Goal: Navigation & Orientation: Find specific page/section

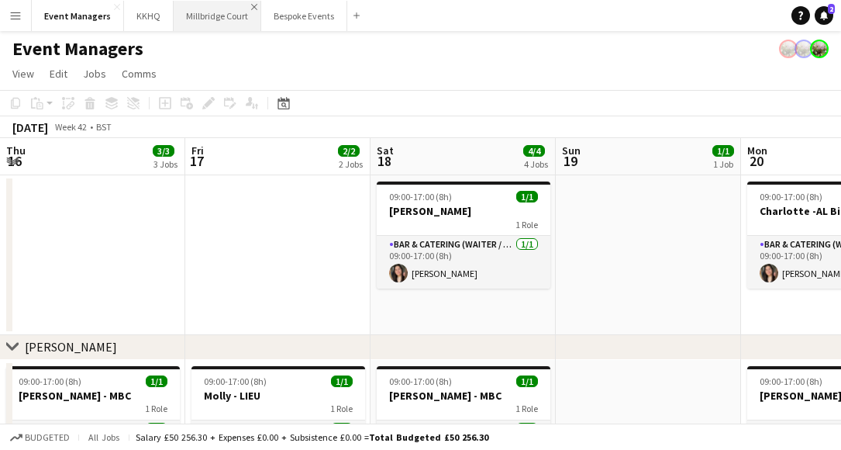
scroll to position [0, 461]
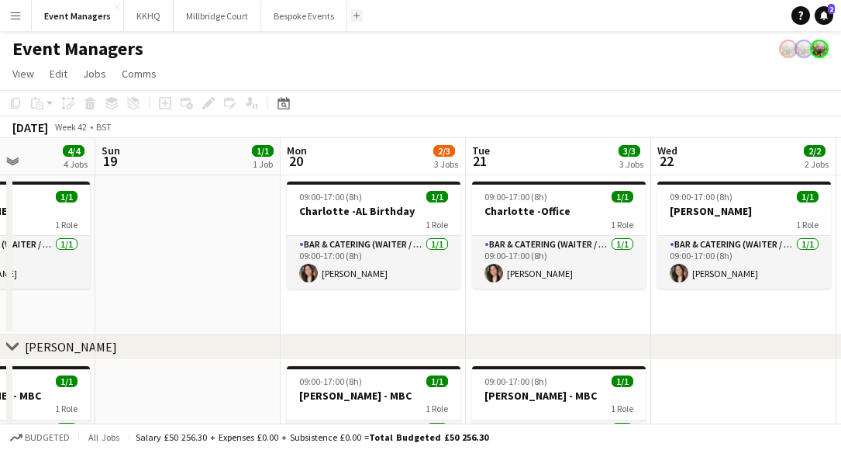
click at [354, 19] on button "Add" at bounding box center [357, 15] width 12 height 12
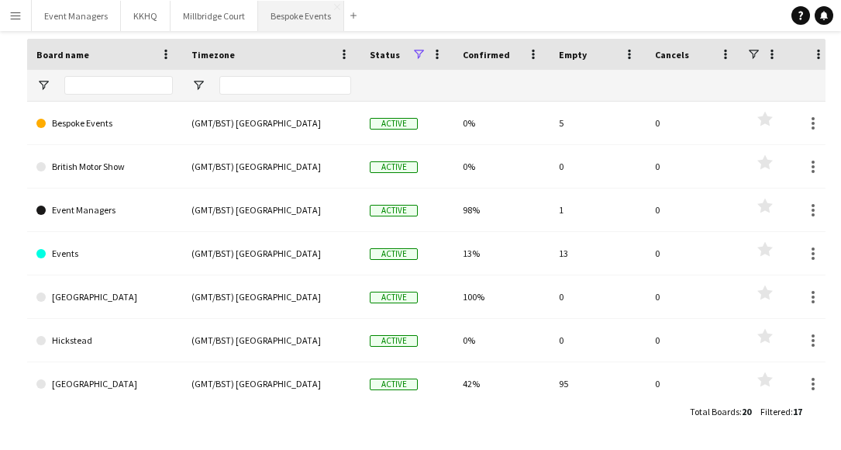
click at [308, 13] on button "Bespoke Events Close" at bounding box center [301, 16] width 86 height 30
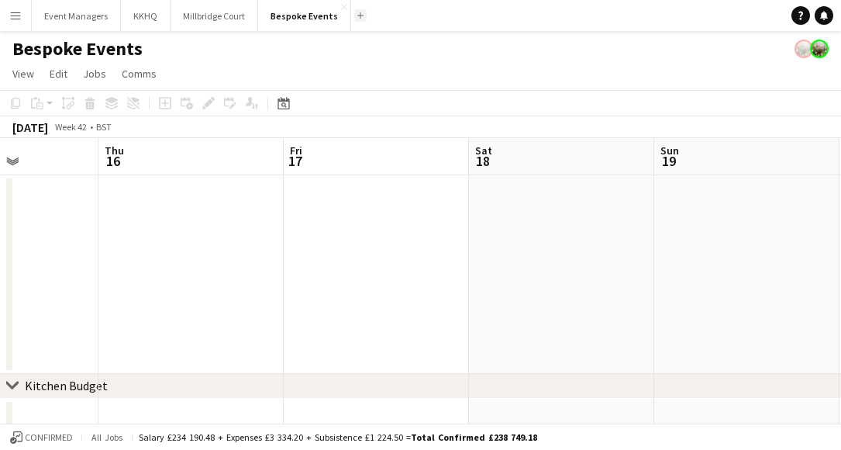
click at [354, 19] on button "Add" at bounding box center [360, 15] width 12 height 12
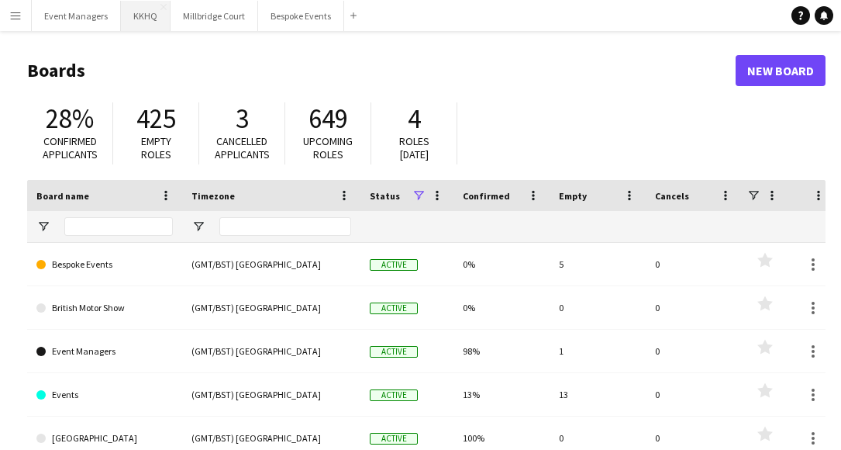
click at [150, 22] on button "KKHQ Close" at bounding box center [146, 16] width 50 height 30
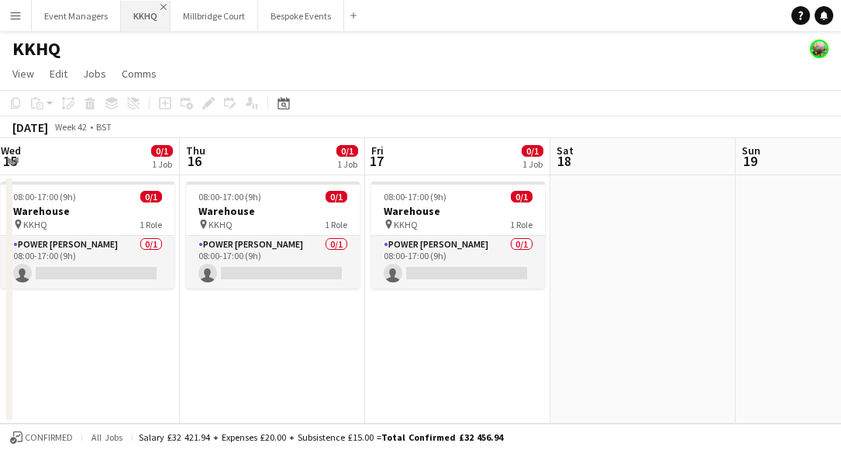
click at [164, 9] on app-icon "Close" at bounding box center [164, 7] width 6 height 6
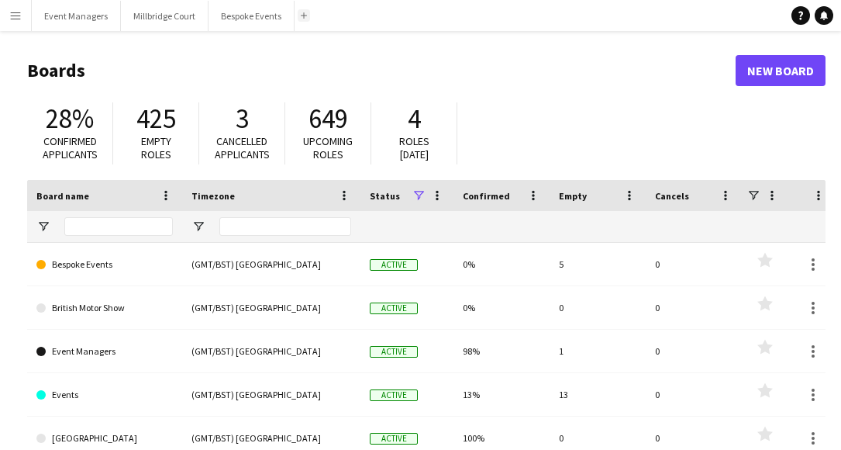
click at [307, 15] on button "Add" at bounding box center [304, 15] width 12 height 12
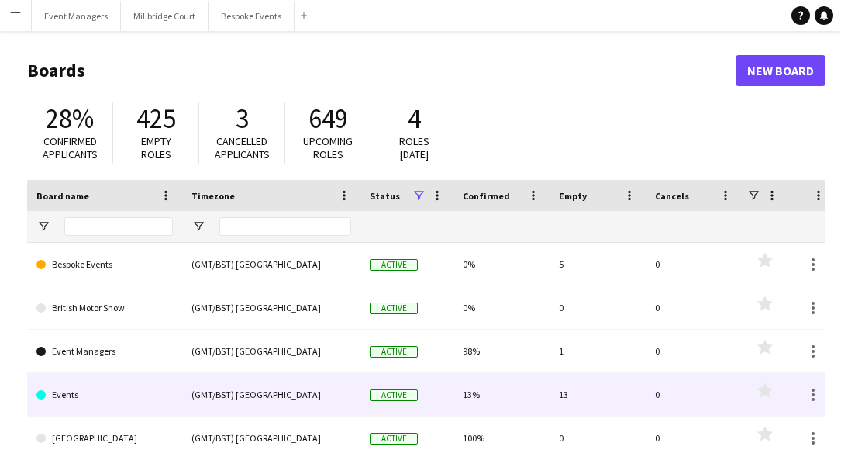
click at [66, 400] on link "Events" at bounding box center [104, 394] width 136 height 43
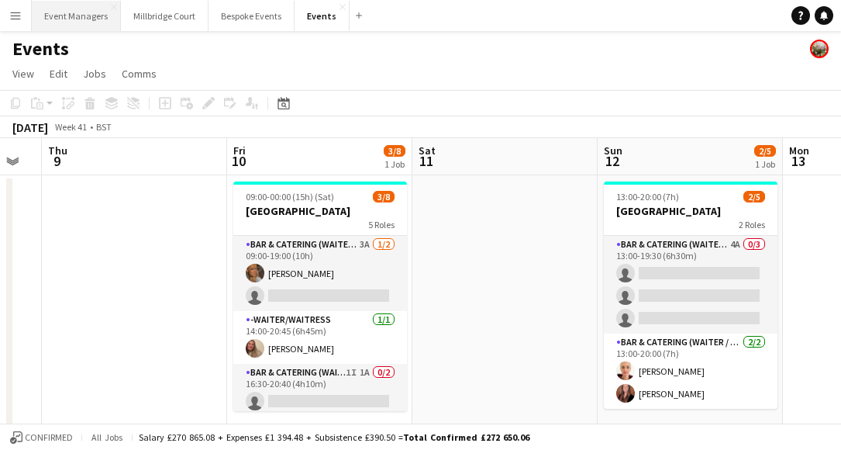
click at [94, 17] on button "Event Managers Close" at bounding box center [76, 16] width 89 height 30
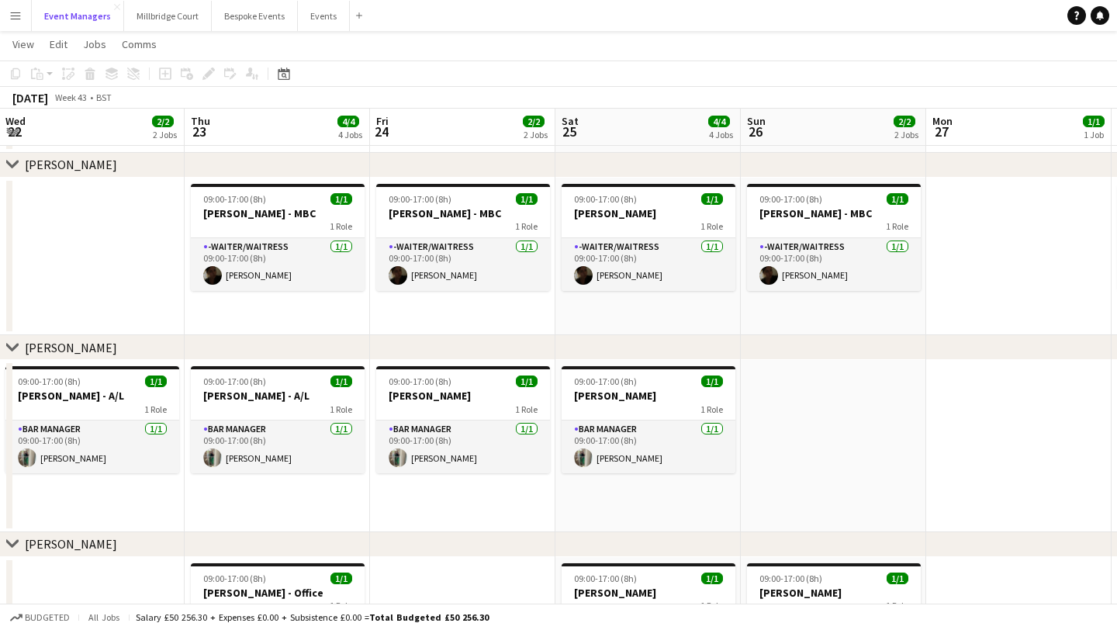
scroll to position [0, 440]
